Goal: Book appointment/travel/reservation

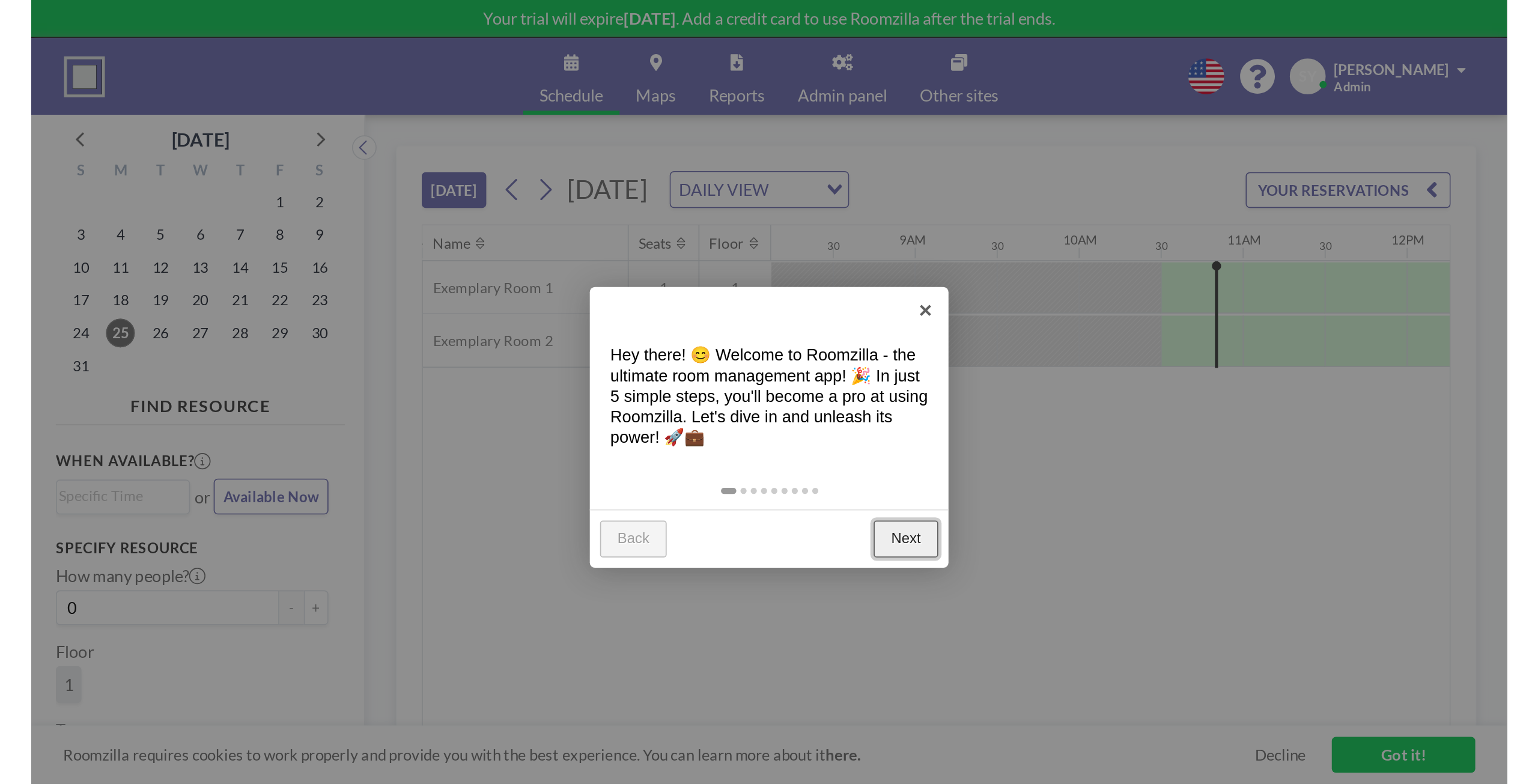
scroll to position [0, 781]
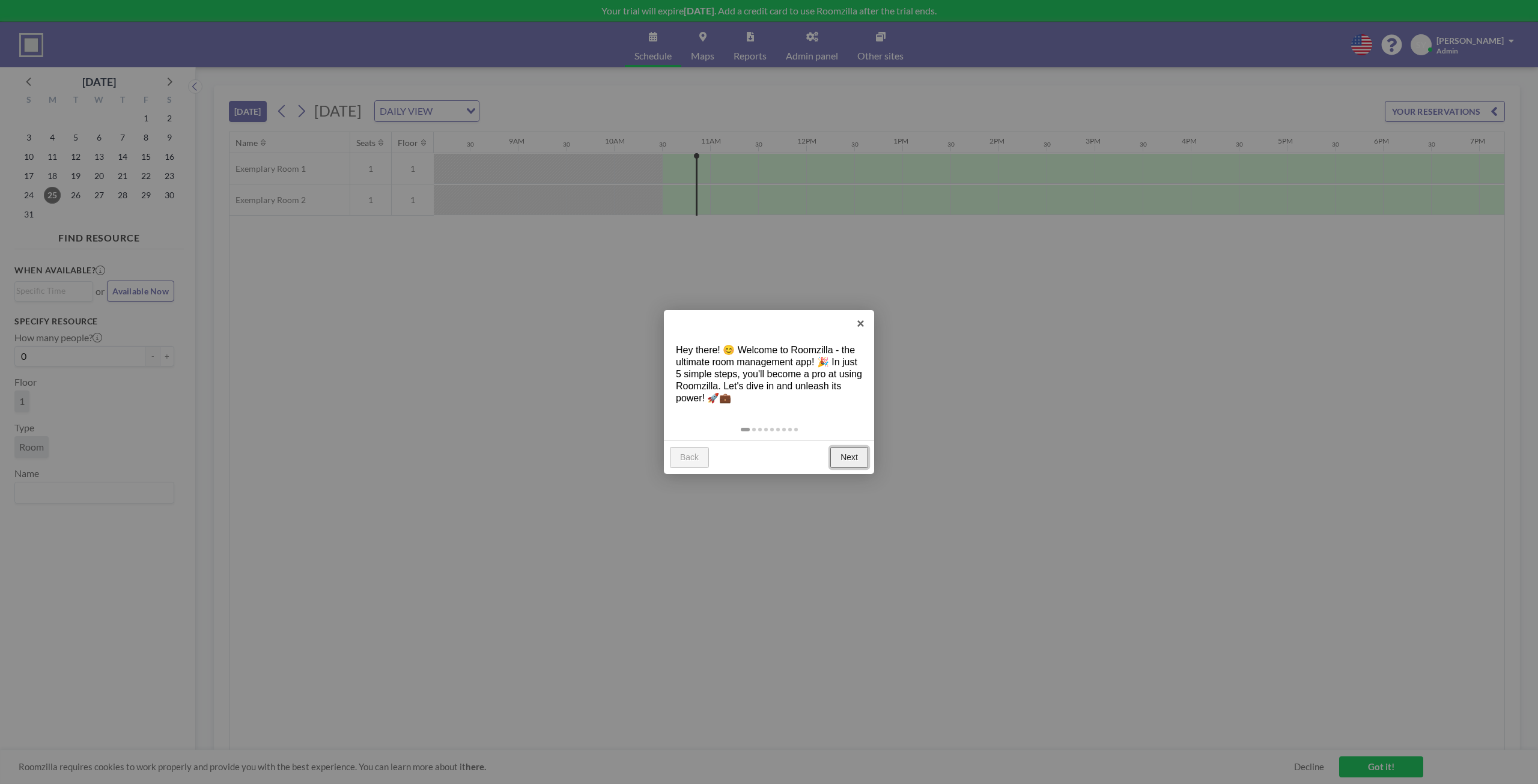
click at [854, 457] on link "Next" at bounding box center [850, 457] width 38 height 22
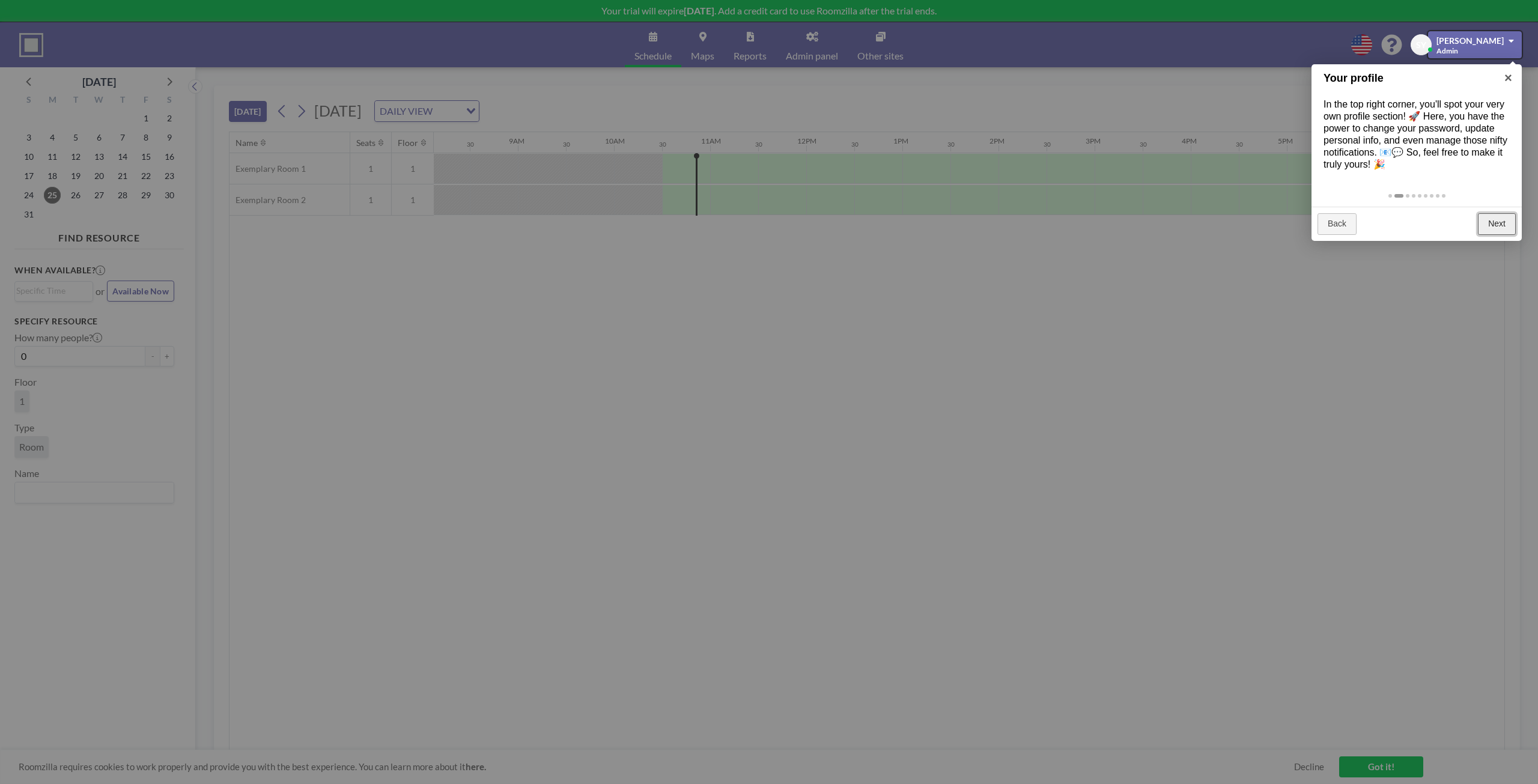
click at [865, 220] on link "Next" at bounding box center [1497, 224] width 38 height 22
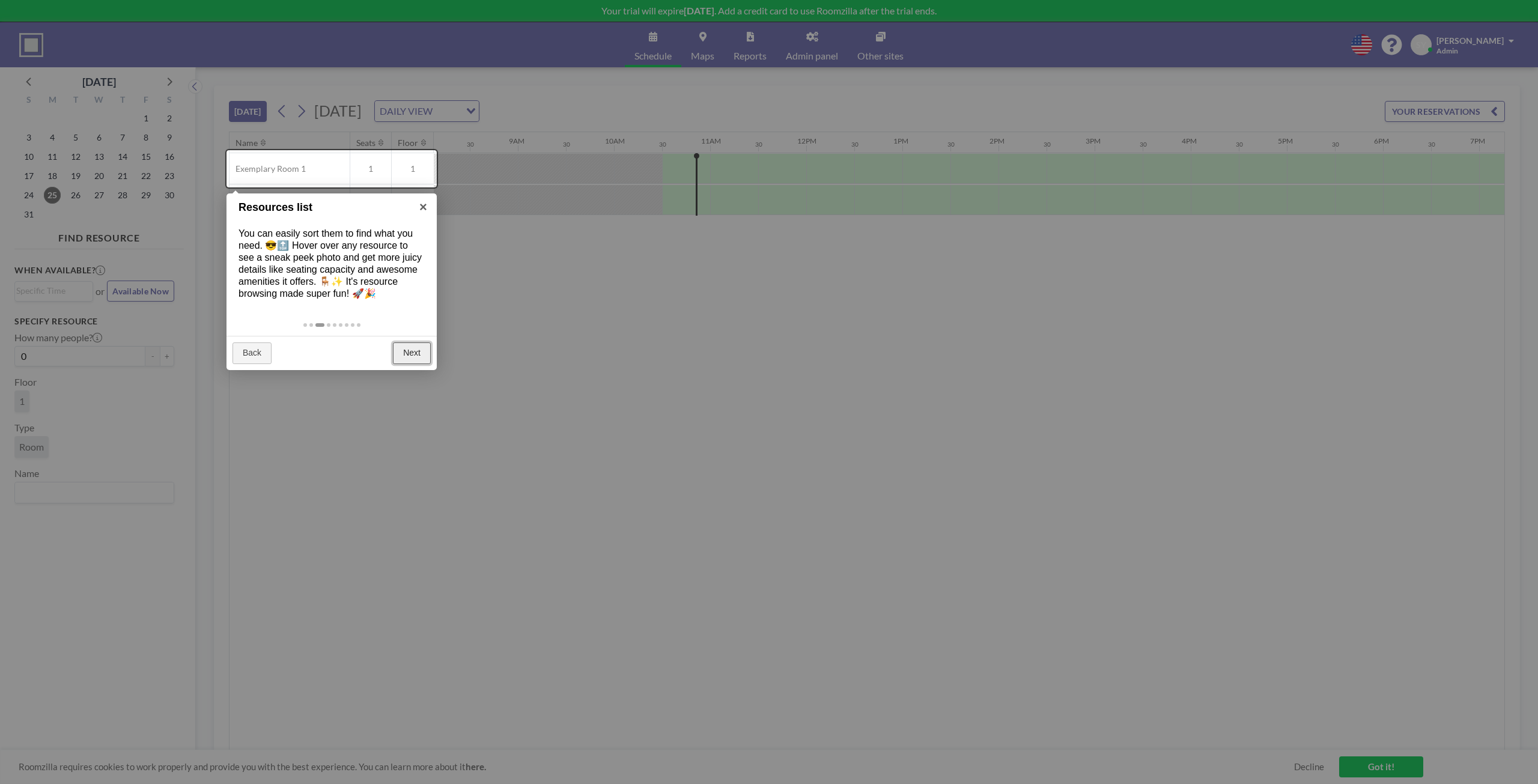
click at [411, 343] on link "Next" at bounding box center [412, 353] width 38 height 22
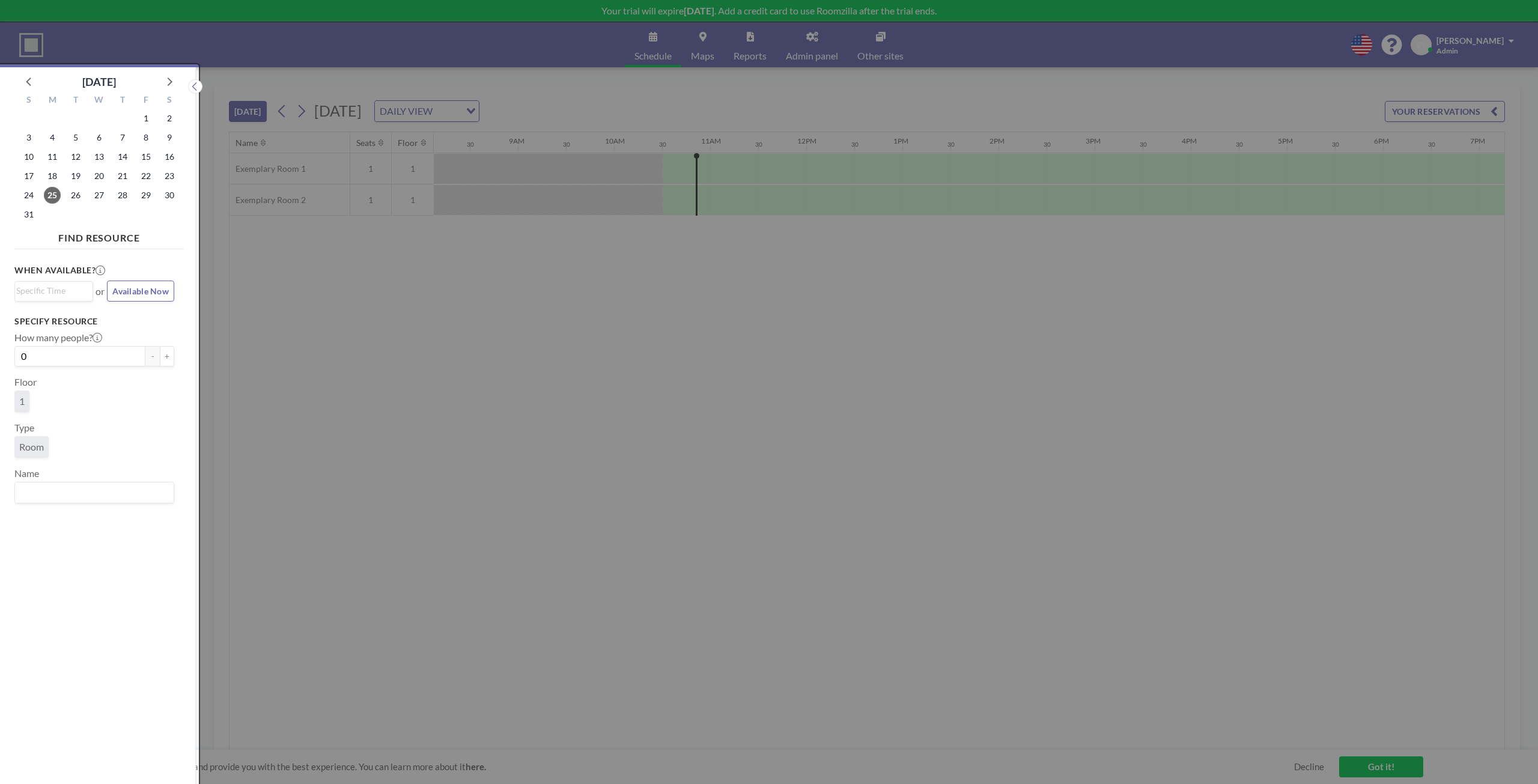
scroll to position [3, 0]
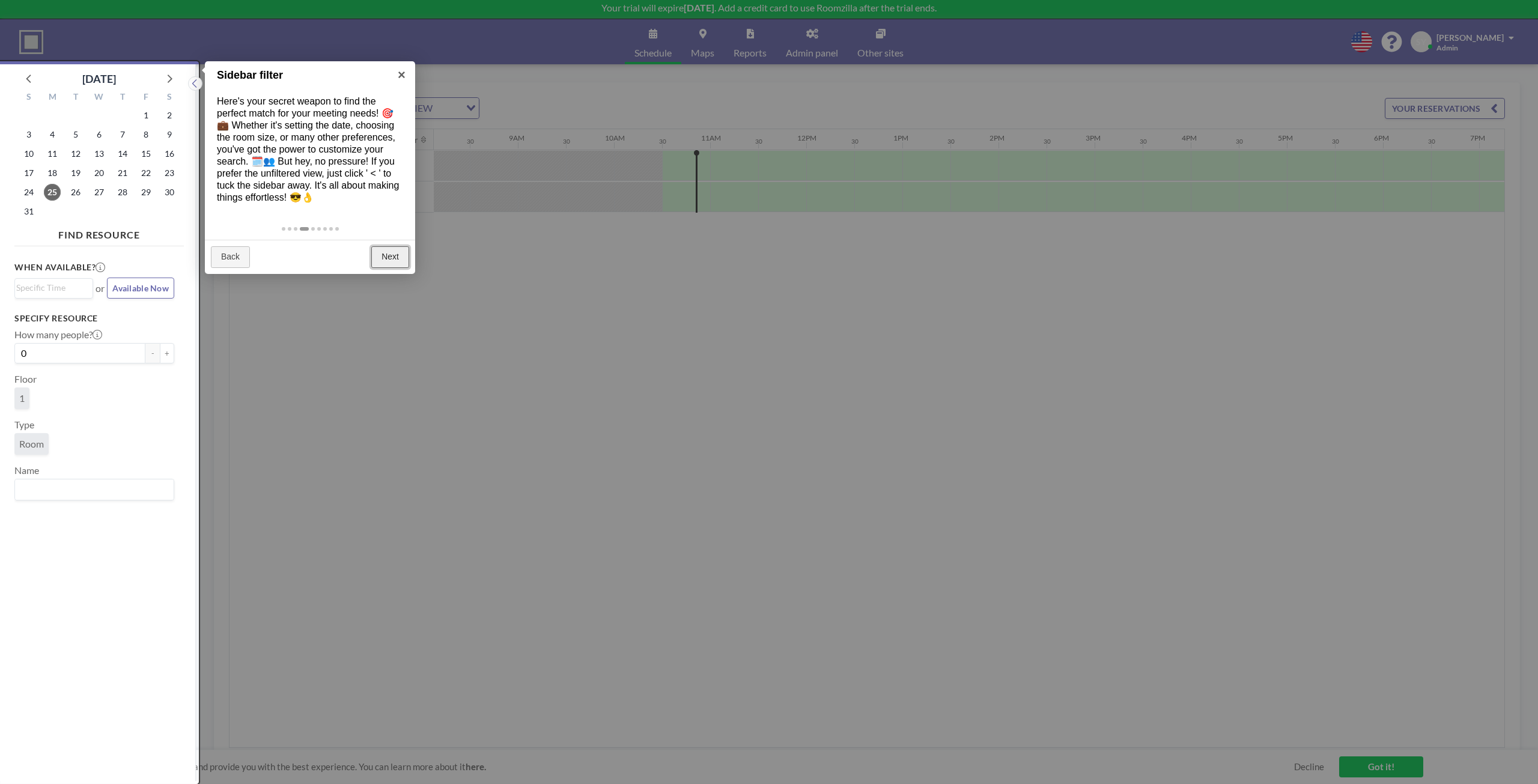
click at [391, 256] on link "Next" at bounding box center [391, 257] width 38 height 22
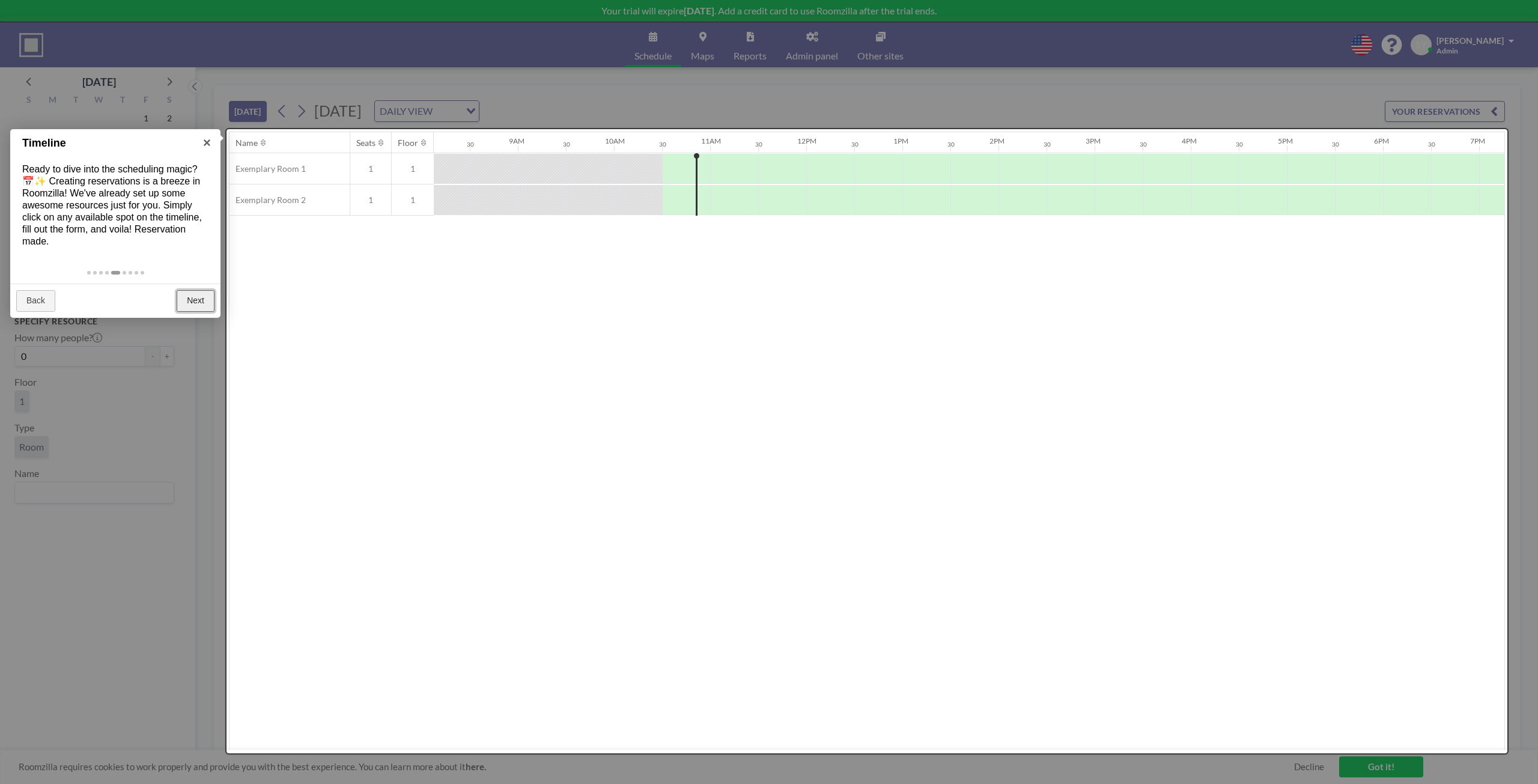
click at [207, 307] on link "Next" at bounding box center [196, 300] width 38 height 22
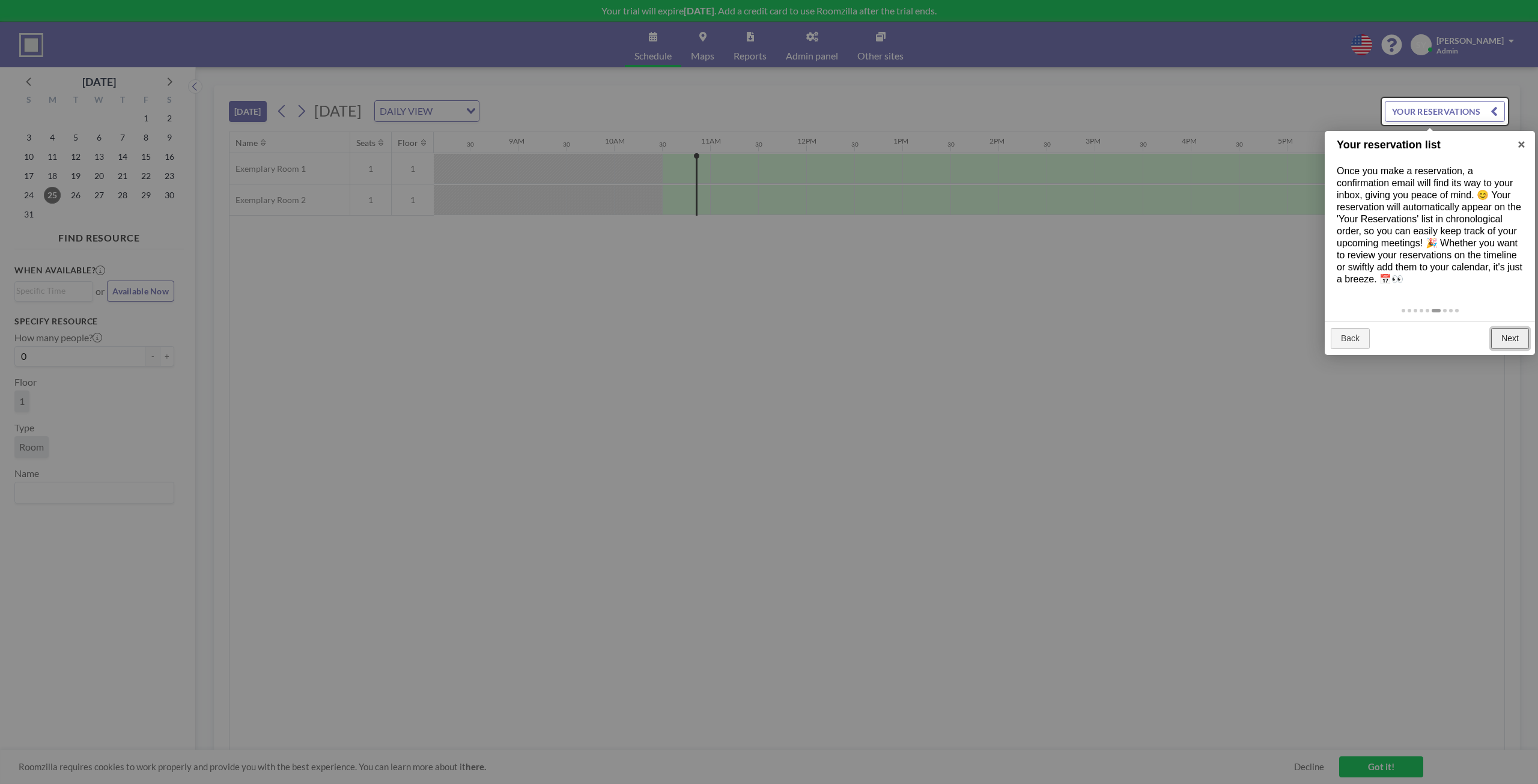
click at [865, 340] on link "Next" at bounding box center [1510, 338] width 38 height 22
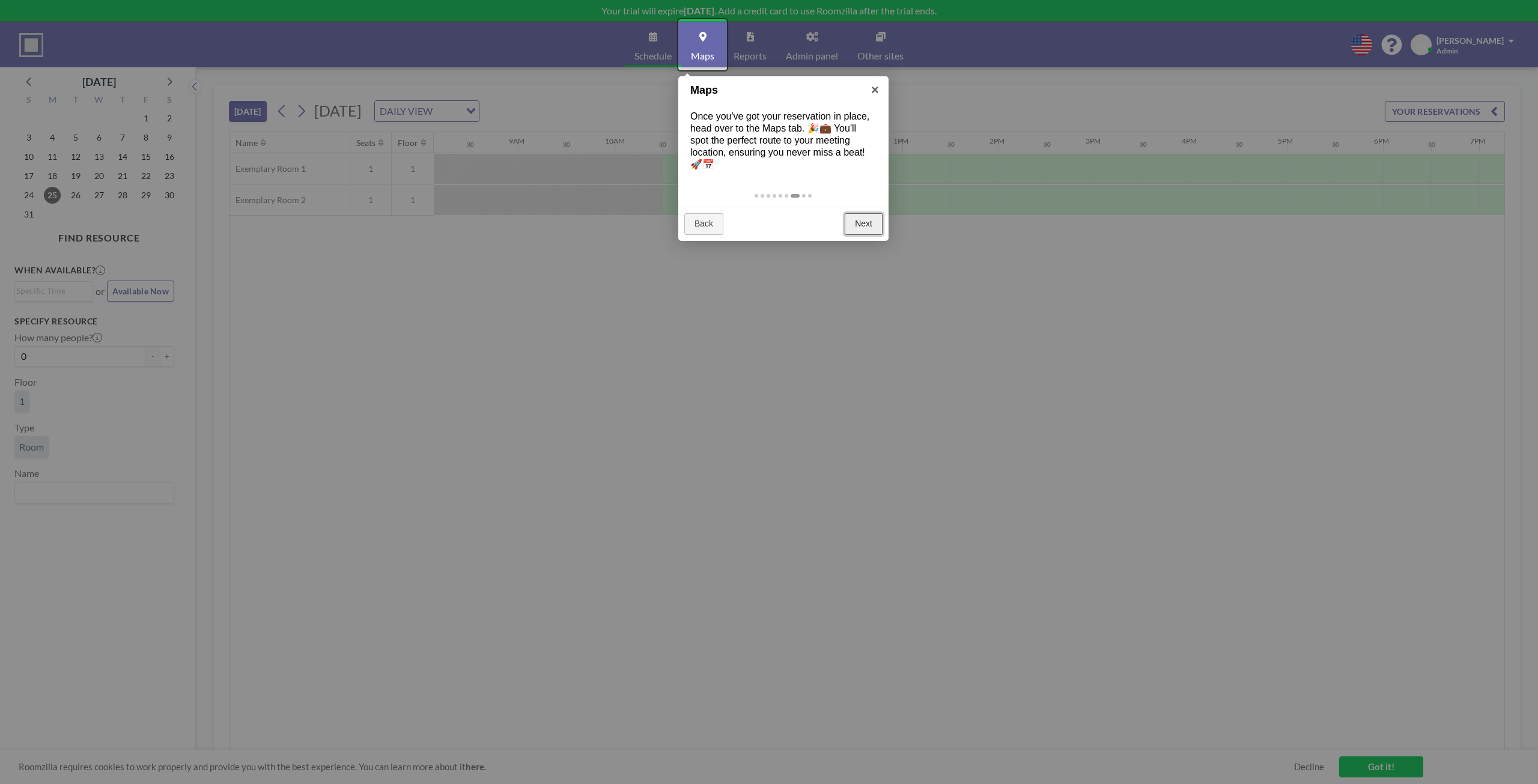
click at [865, 224] on link "Next" at bounding box center [864, 224] width 38 height 22
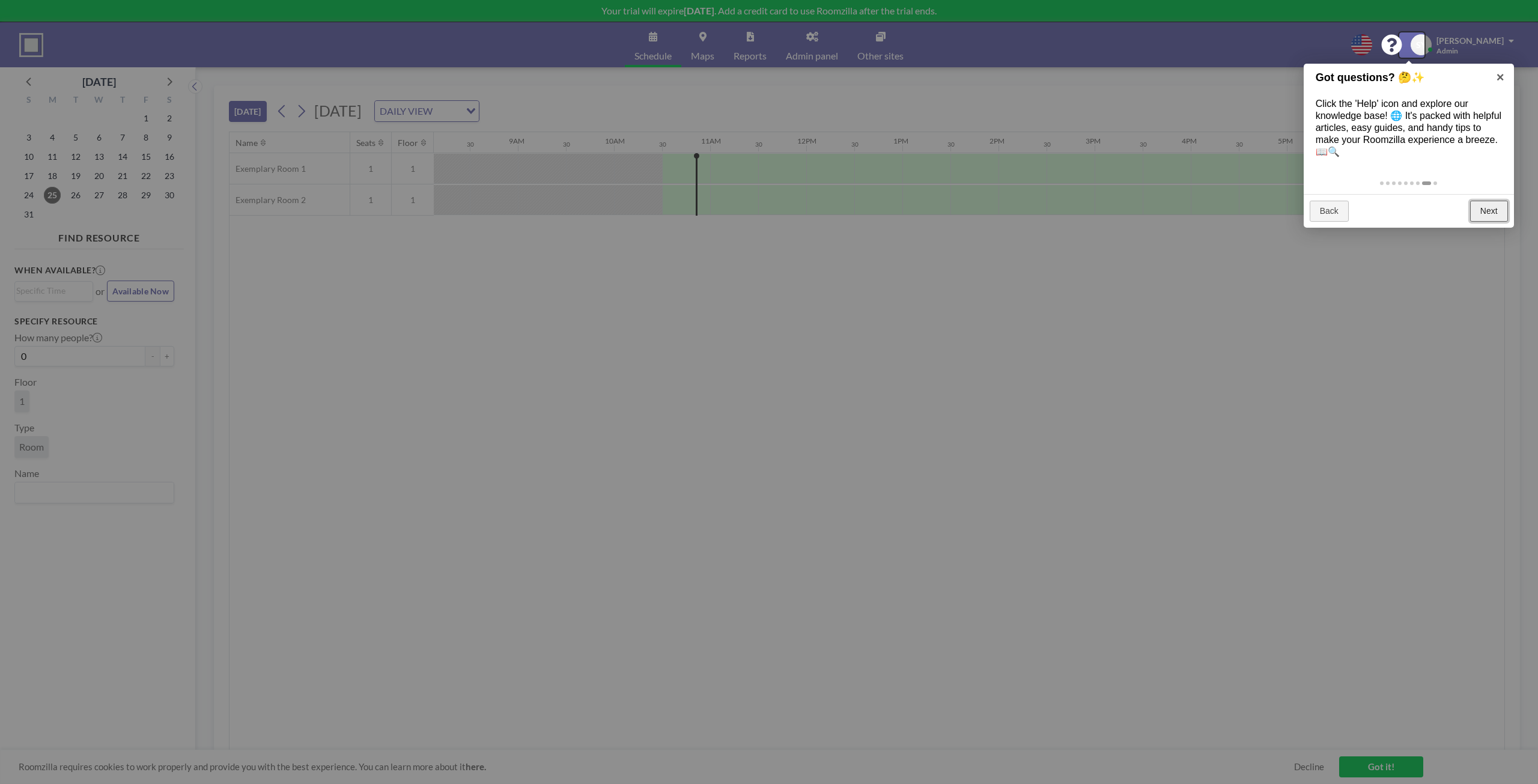
click at [865, 210] on link "Next" at bounding box center [1489, 211] width 38 height 22
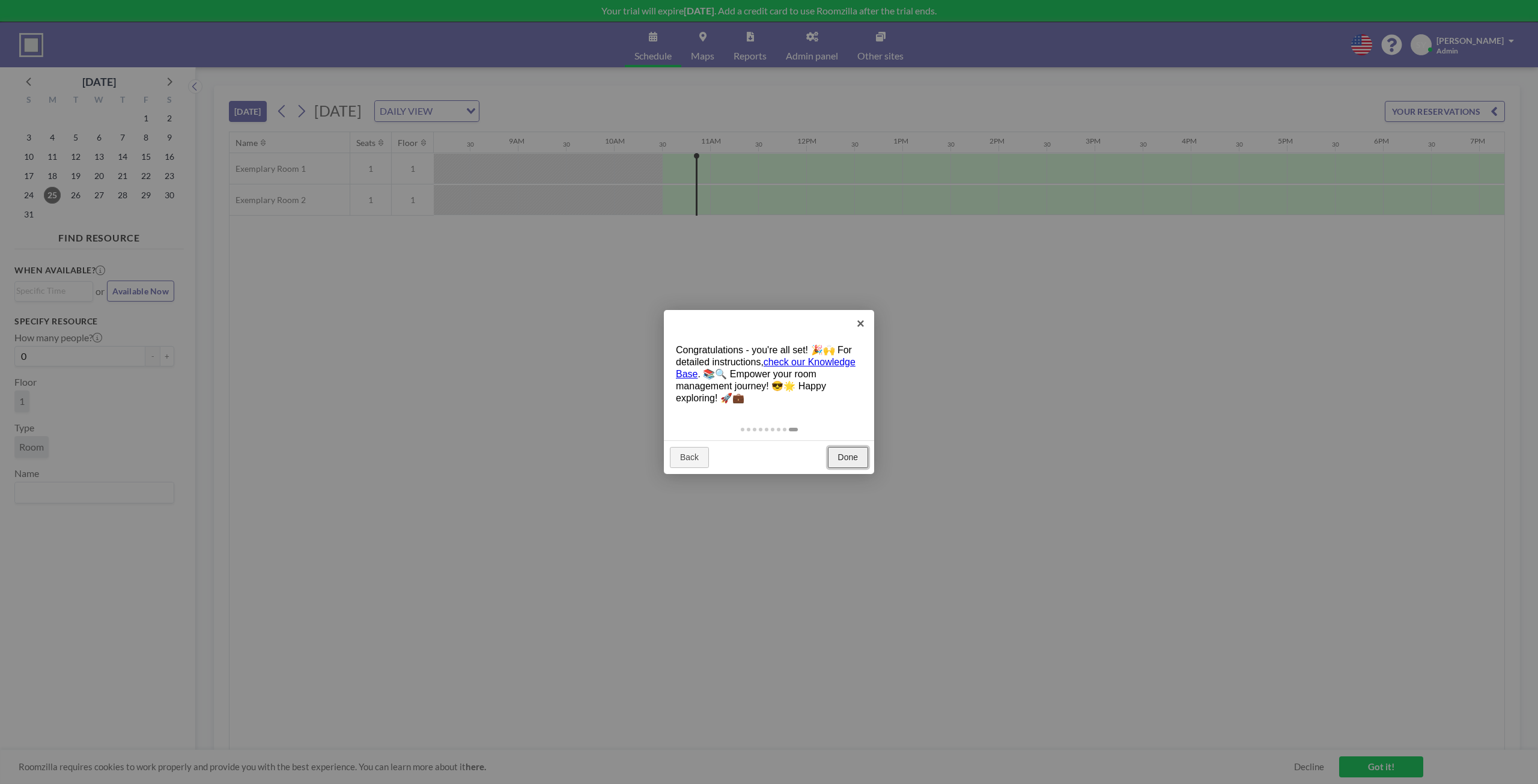
click at [840, 459] on link "Done" at bounding box center [848, 457] width 40 height 22
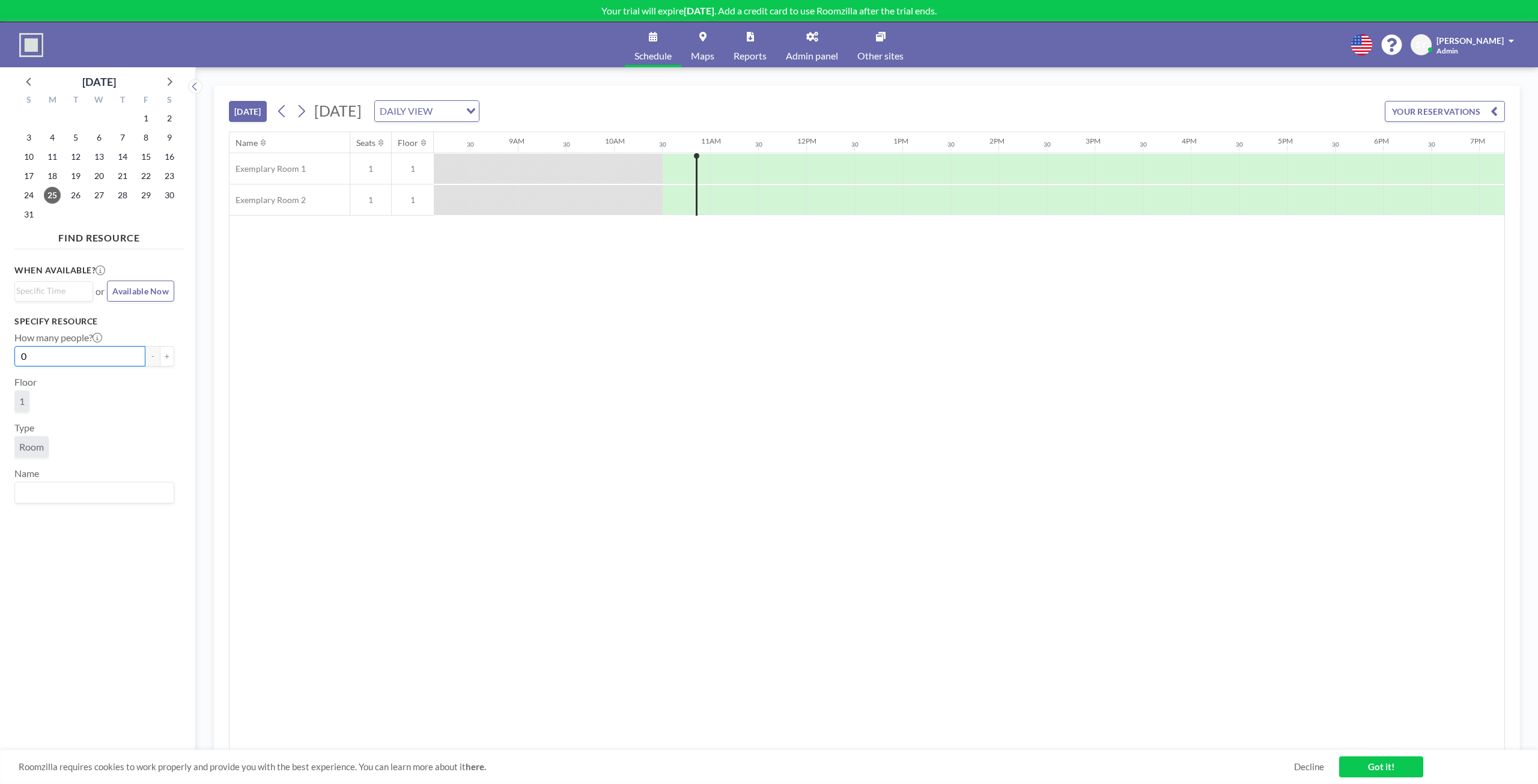
drag, startPoint x: 63, startPoint y: 357, endPoint x: -162, endPoint y: 370, distance: 225.4
click at [0, 370] on html "Your trial will expire [DATE] . Add a credit card to use Roomzilla after the tr…" at bounding box center [769, 392] width 1538 height 784
click at [80, 345] on div "How many people? 1 - +" at bounding box center [94, 349] width 160 height 35
drag, startPoint x: 85, startPoint y: 358, endPoint x: -456, endPoint y: 354, distance: 541.0
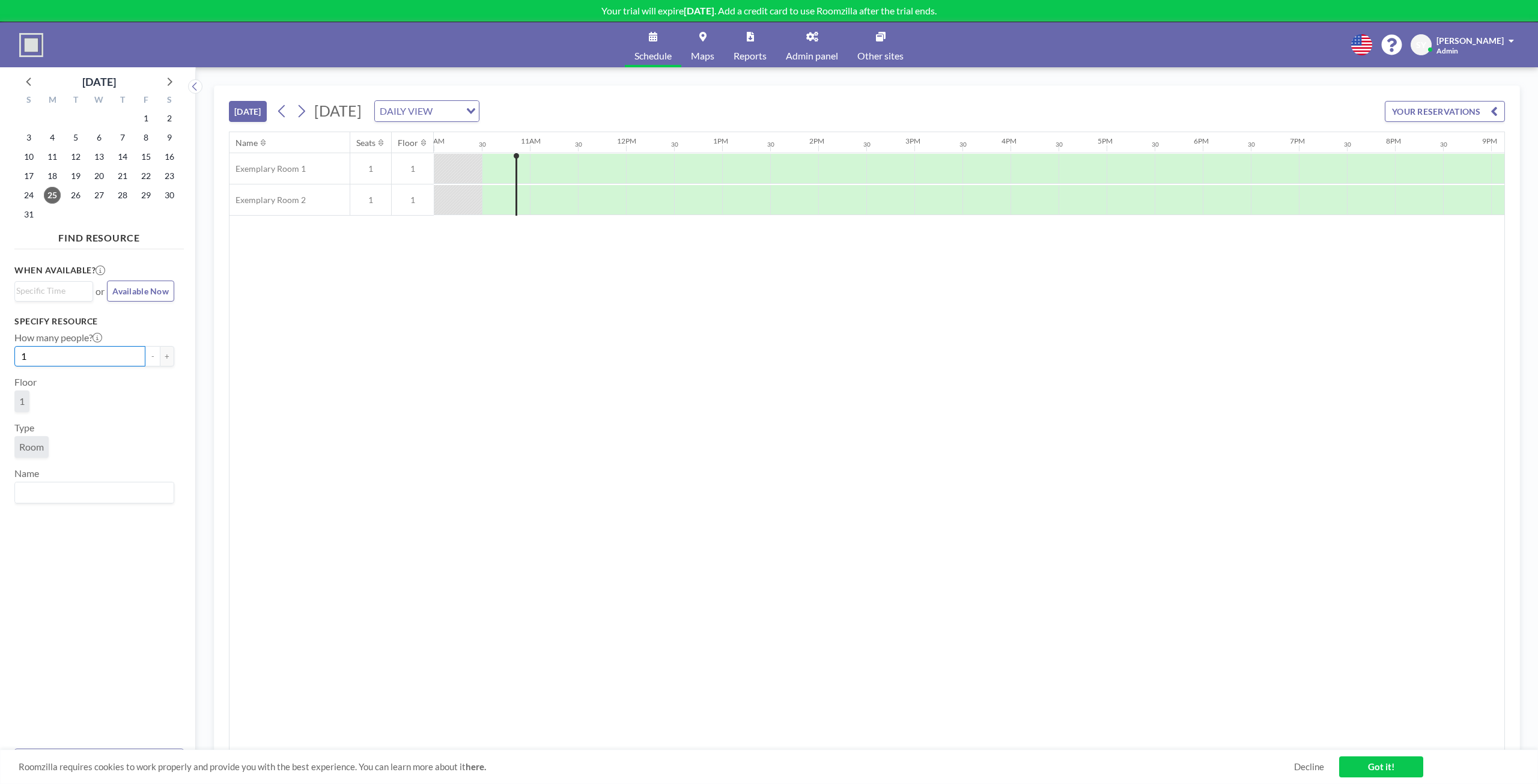
click at [0, 354] on html "Your trial will expire [DATE] . Add a credit card to use Roomzilla after the tr…" at bounding box center [769, 392] width 1538 height 784
type input "1"
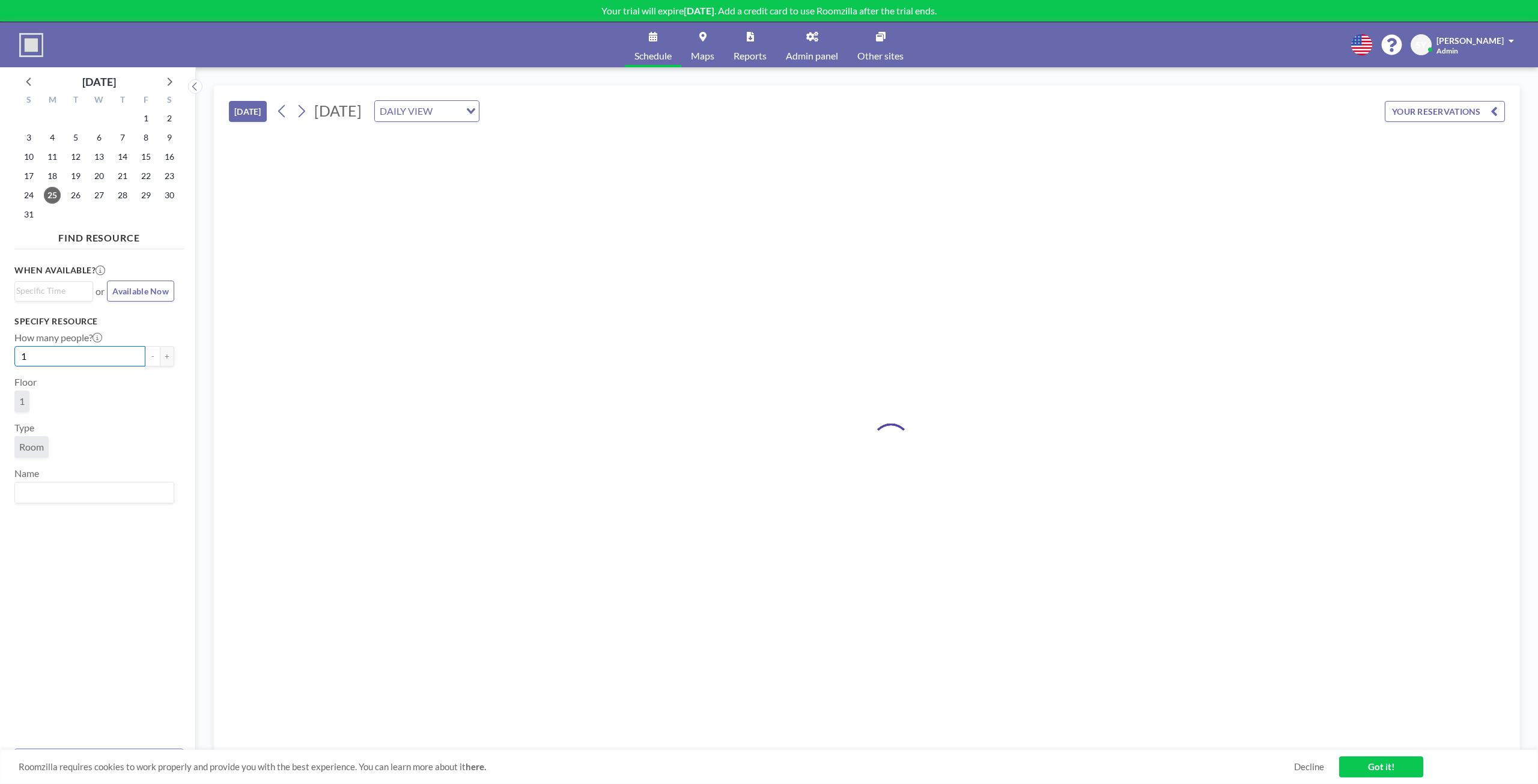
drag, startPoint x: 97, startPoint y: 353, endPoint x: -31, endPoint y: 357, distance: 128.1
click at [0, 357] on html "Your trial will expire [DATE] . Add a credit card to use Roomzilla after the tr…" at bounding box center [769, 392] width 1538 height 784
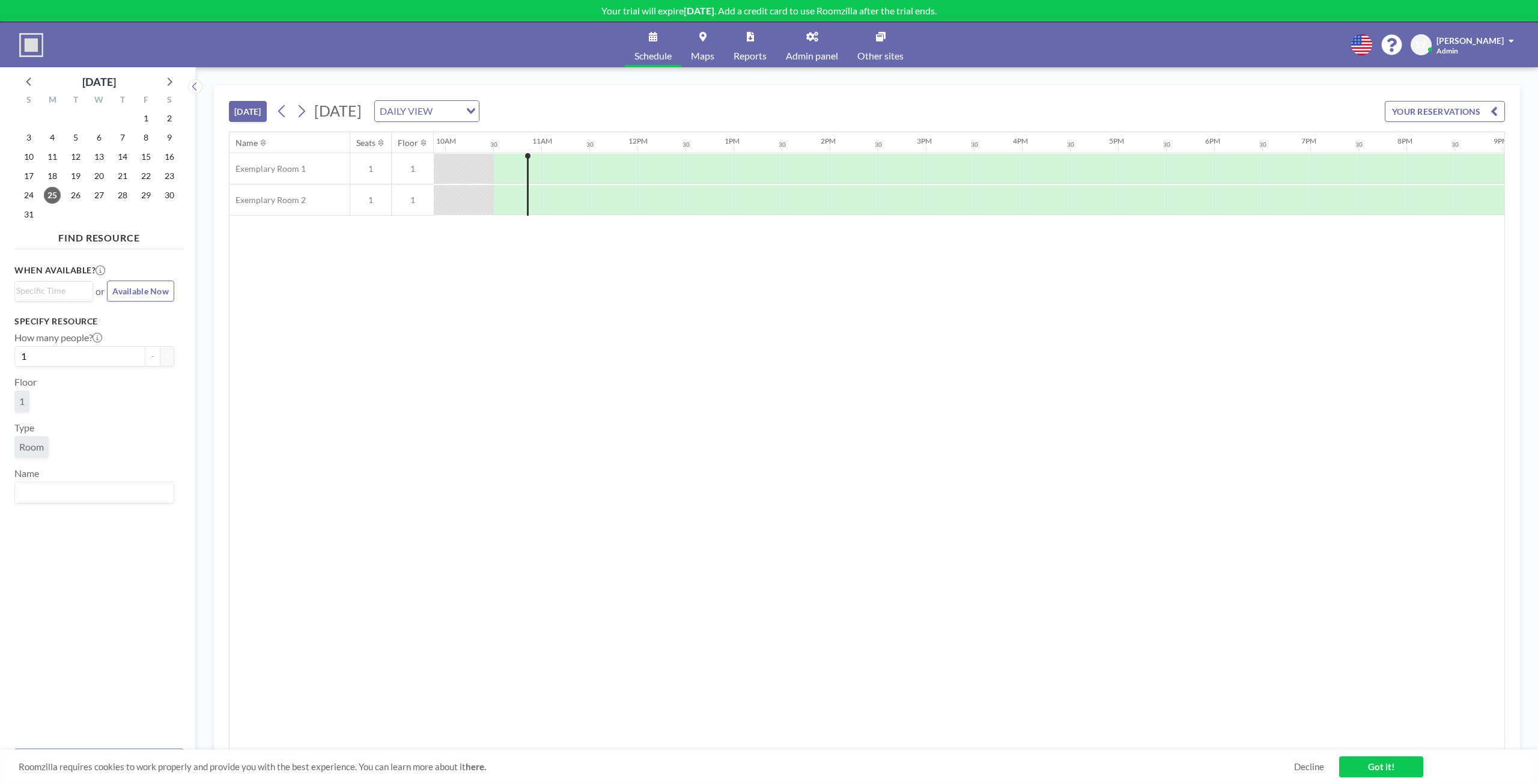
scroll to position [0, 961]
click at [140, 269] on div "When available? Loading... or Available Now" at bounding box center [94, 283] width 160 height 38
click at [140, 295] on span "Available Now" at bounding box center [140, 291] width 57 height 10
click at [695, 46] on link "Maps" at bounding box center [702, 44] width 42 height 45
